Goal: Task Accomplishment & Management: Use online tool/utility

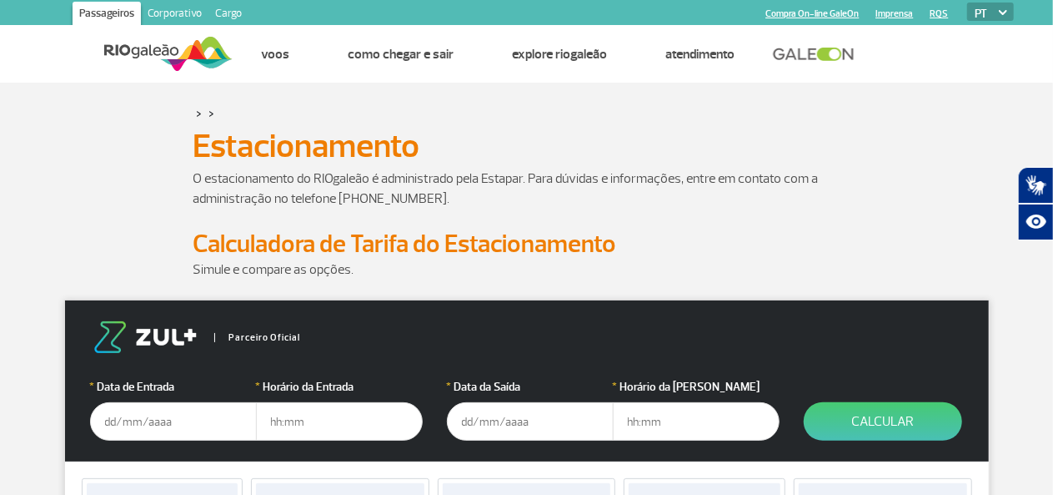
click at [165, 426] on input "text" at bounding box center [173, 421] width 167 height 38
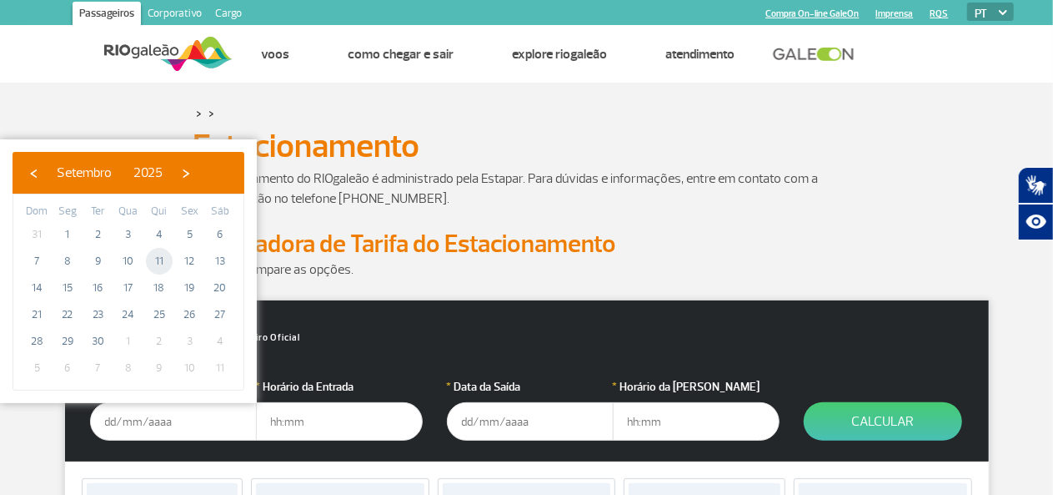
click at [160, 254] on span "11" at bounding box center [159, 261] width 27 height 27
type input "[DATE]"
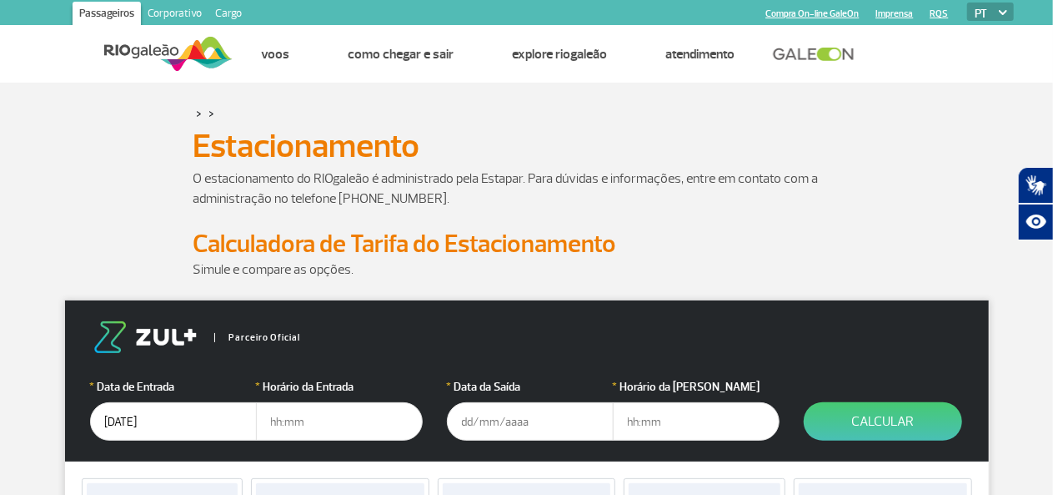
click at [290, 419] on input "text" at bounding box center [339, 421] width 167 height 38
type input "03:00"
click at [504, 424] on input "text" at bounding box center [530, 421] width 167 height 38
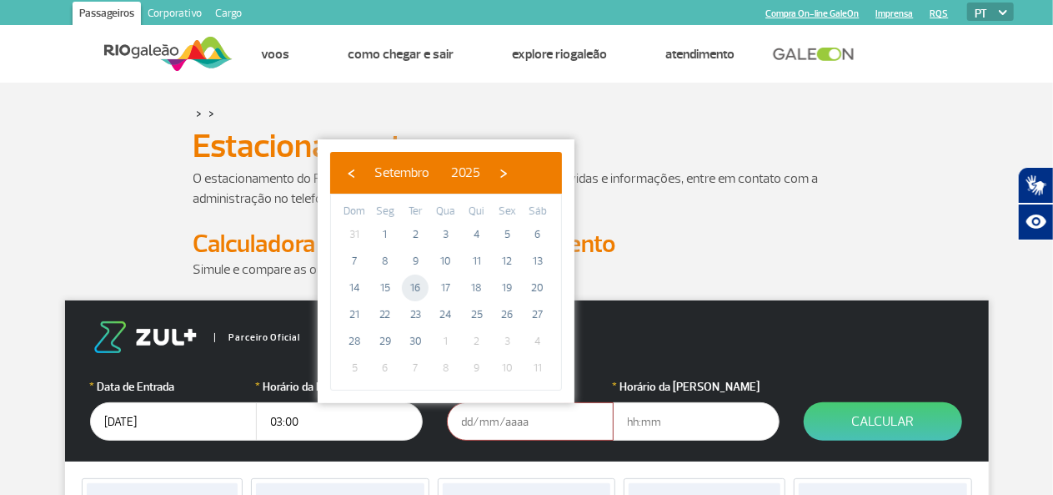
click at [420, 289] on span "16" at bounding box center [415, 287] width 27 height 27
type input "[DATE]"
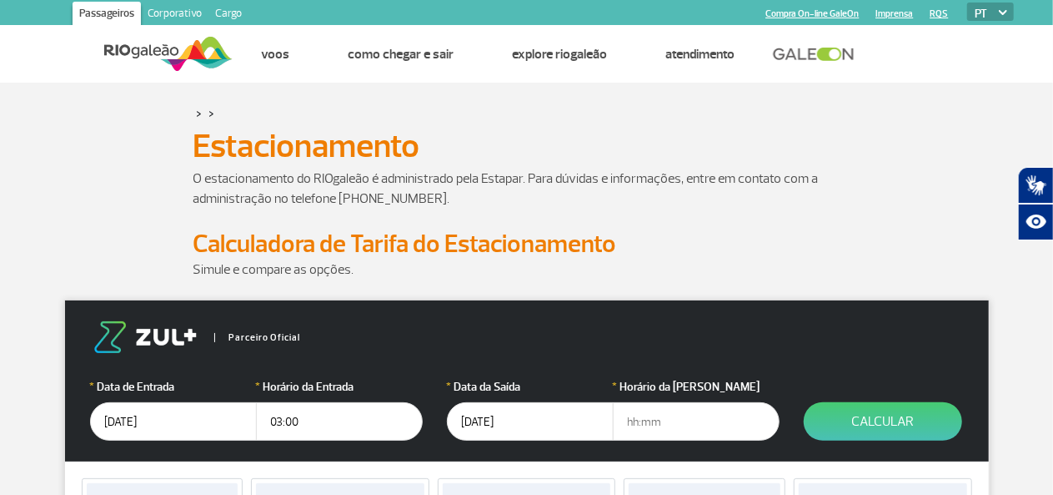
click at [649, 421] on input "text" at bounding box center [696, 421] width 167 height 38
type input "13:00"
click at [879, 423] on button "Calcular" at bounding box center [883, 421] width 158 height 38
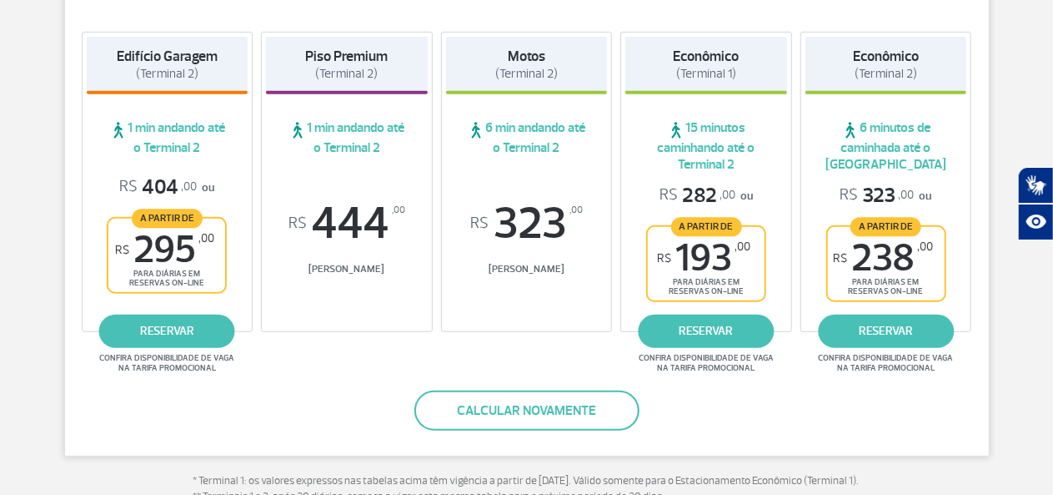
scroll to position [337, 0]
